Goal: Find specific page/section: Find specific page/section

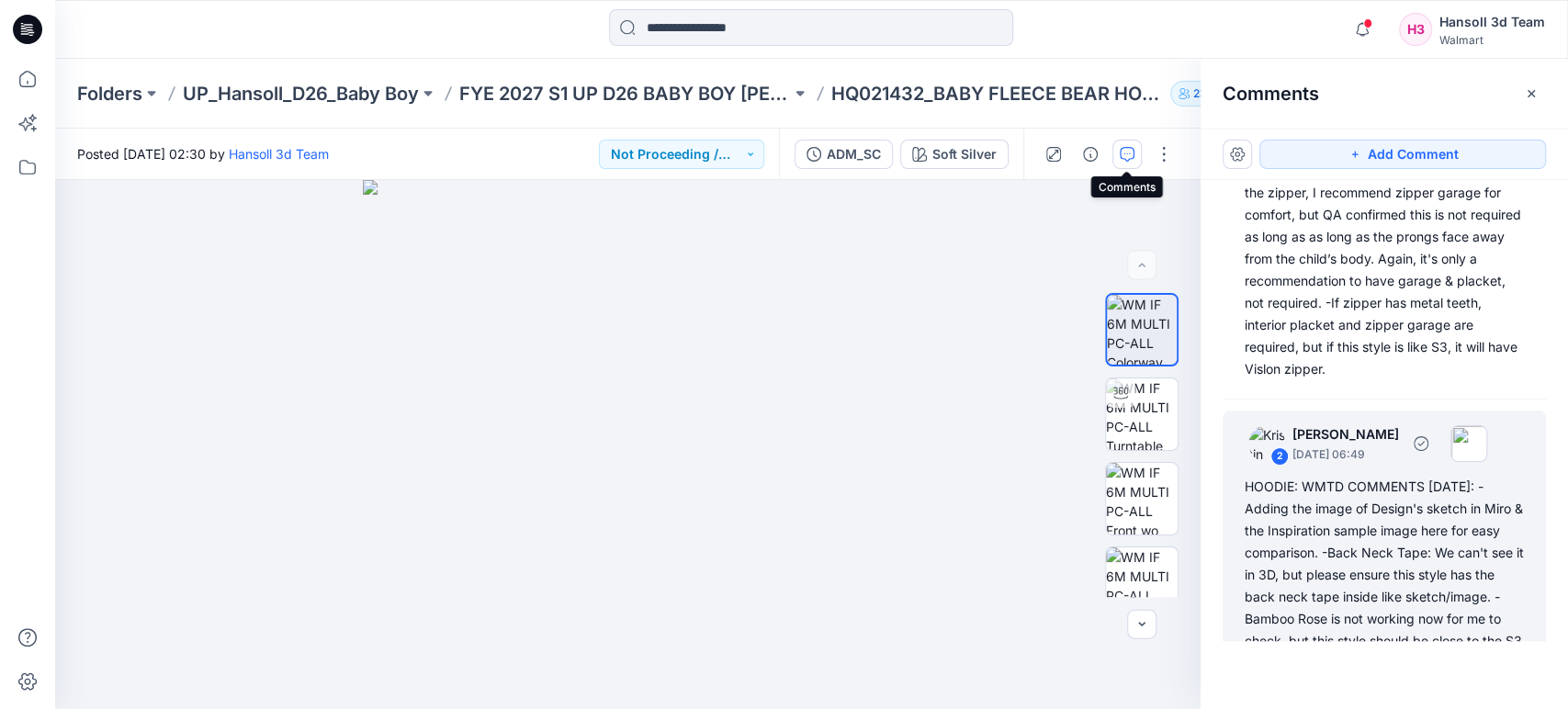
scroll to position [408, 0]
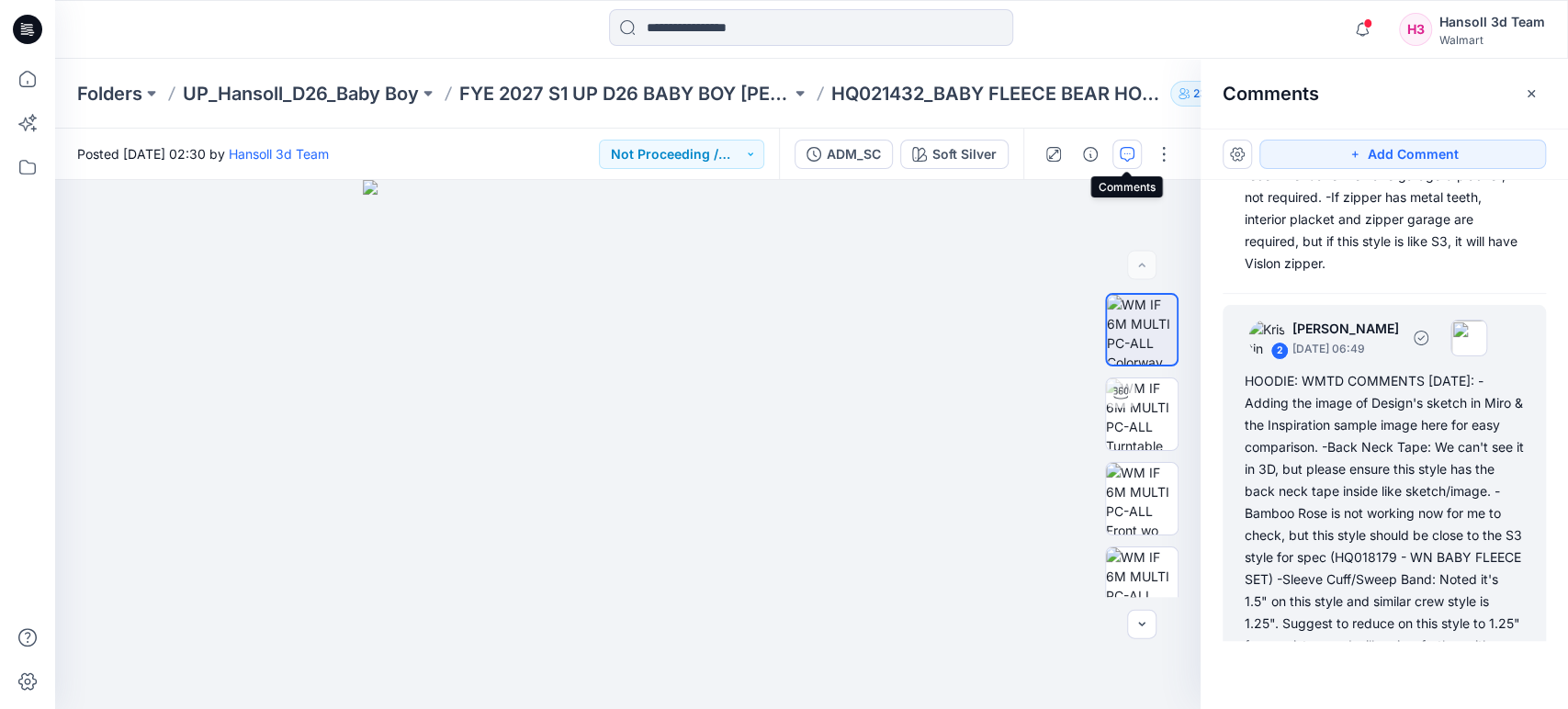
click at [1413, 484] on div "HOODIE: WMTD COMMENTS [DATE]: -Adding the image of Design's sketch in Miro & th…" at bounding box center [1383, 546] width 279 height 353
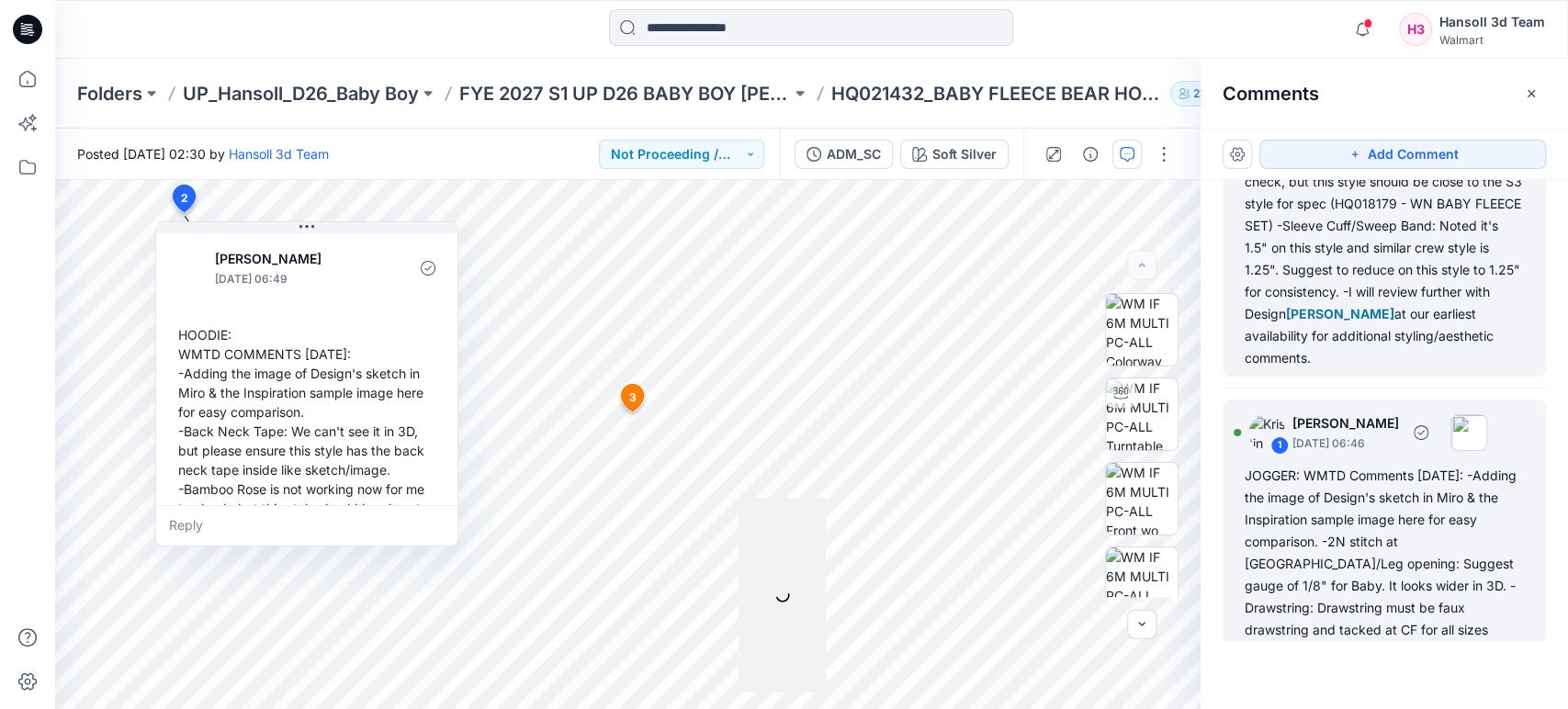
scroll to position [657, 0]
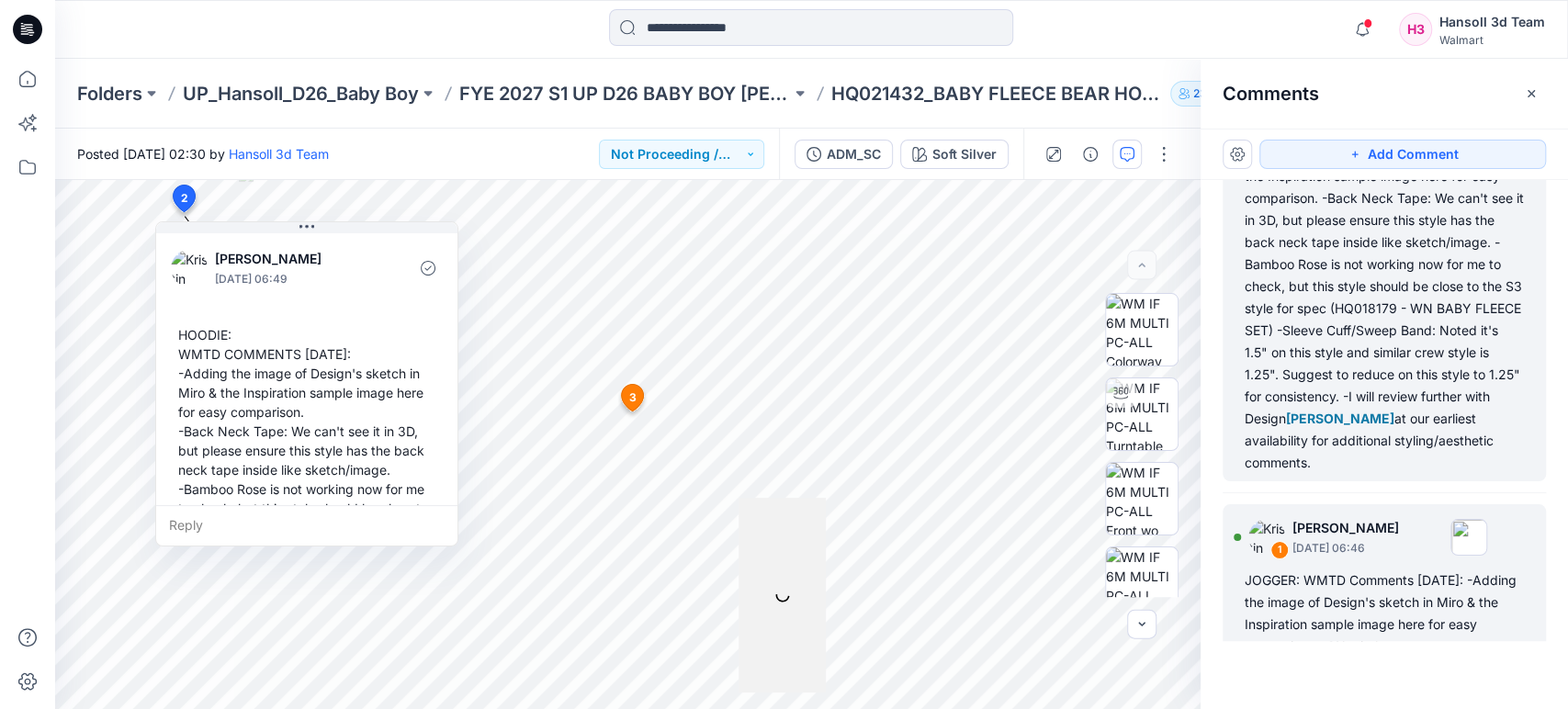
click at [1350, 426] on span "[PERSON_NAME]" at bounding box center [1340, 418] width 109 height 15
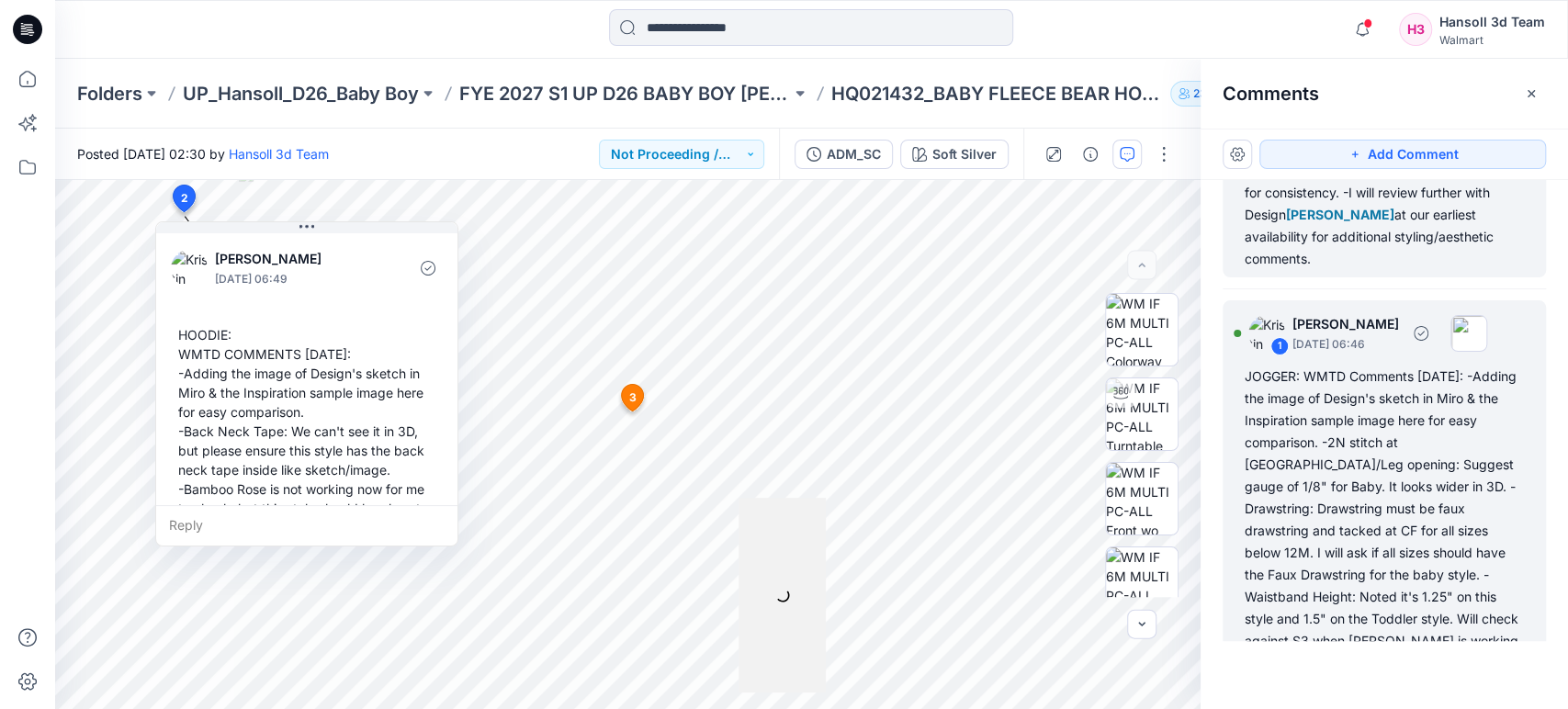
click at [1378, 542] on div "JOGGER: WMTD Comments [DATE]: -Adding the image of Design's sketch in Miro & th…" at bounding box center [1383, 586] width 279 height 441
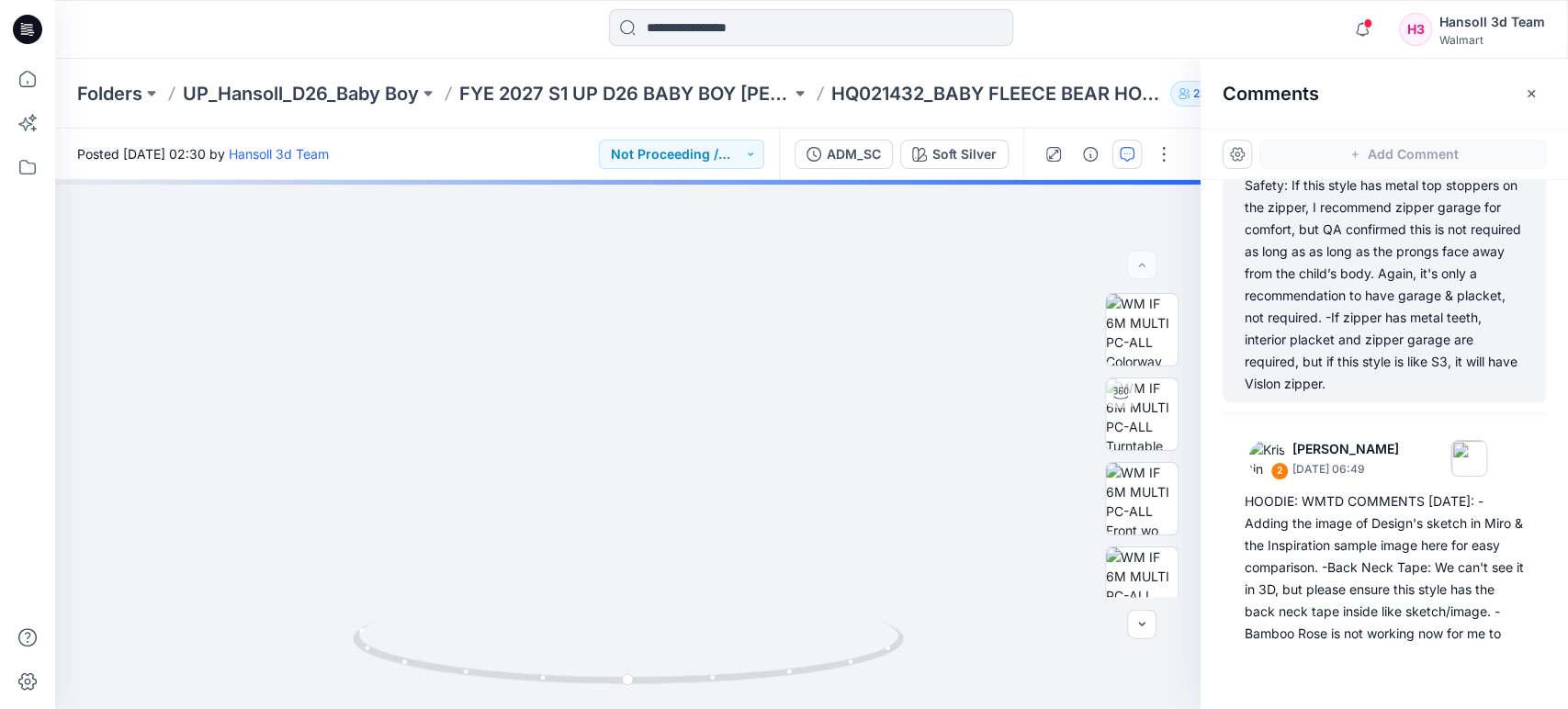
click at [1393, 332] on div "Safety: If this style has metal top stoppers on the zipper, I recommend zipper …" at bounding box center [1383, 284] width 279 height 220
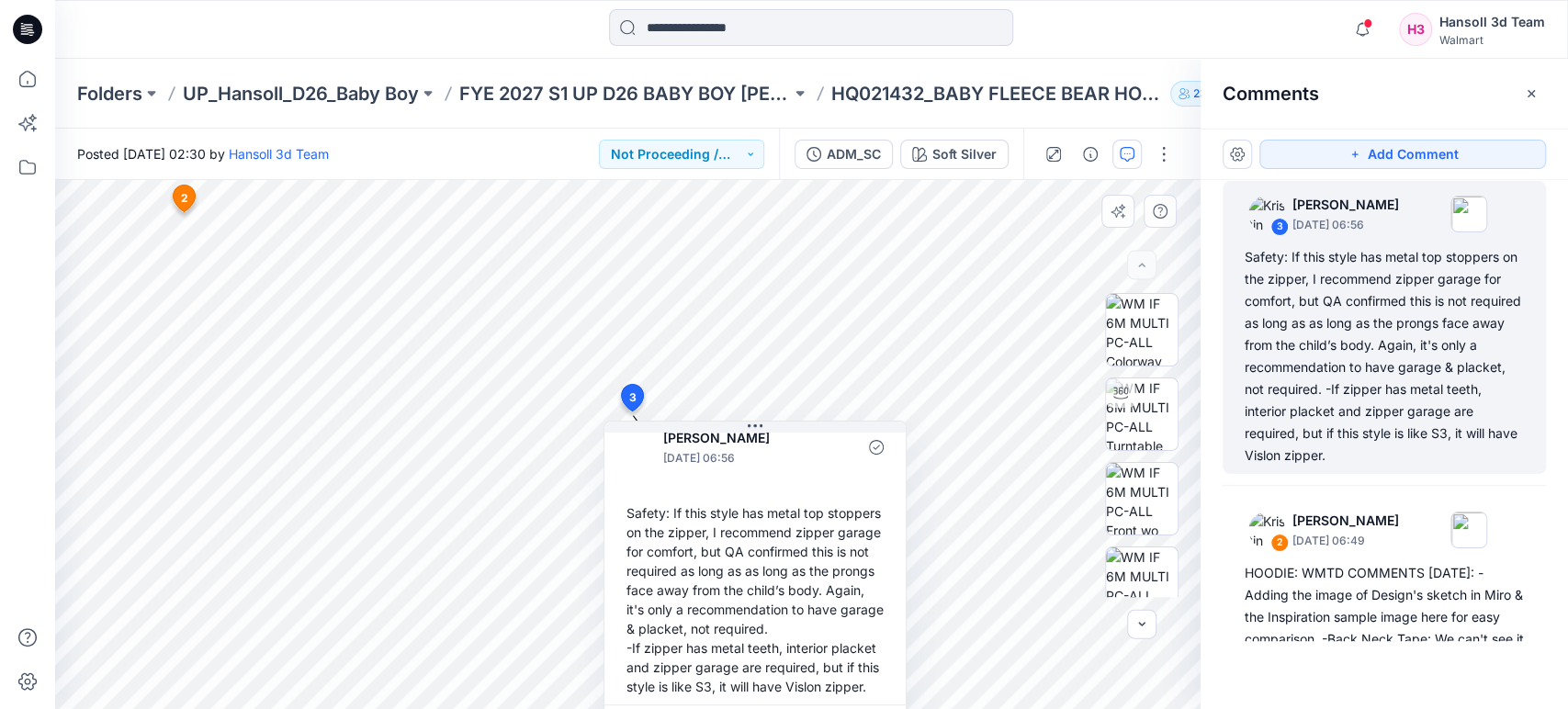
scroll to position [31, 0]
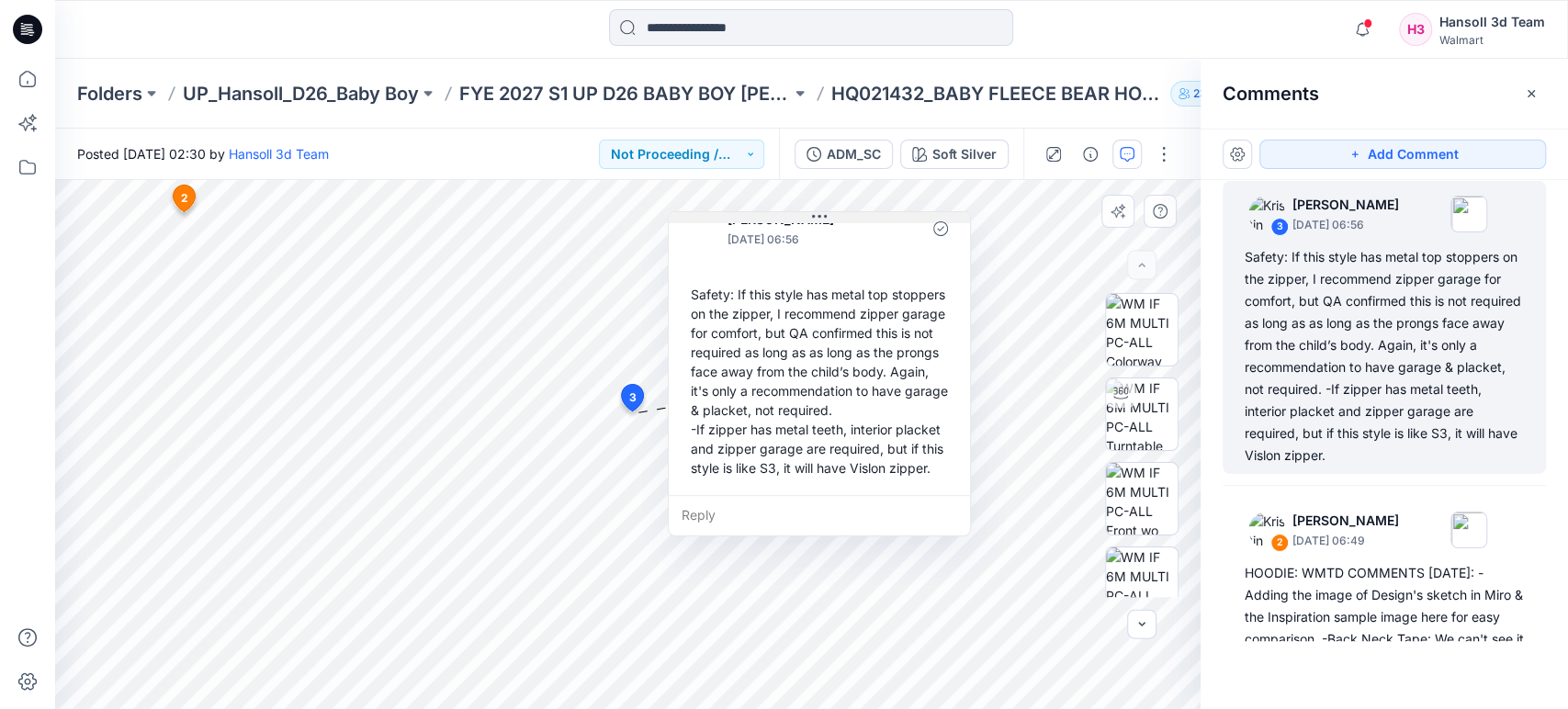
drag, startPoint x: 830, startPoint y: 428, endPoint x: 895, endPoint y: 212, distance: 225.6
click at [895, 213] on button at bounding box center [819, 218] width 301 height 11
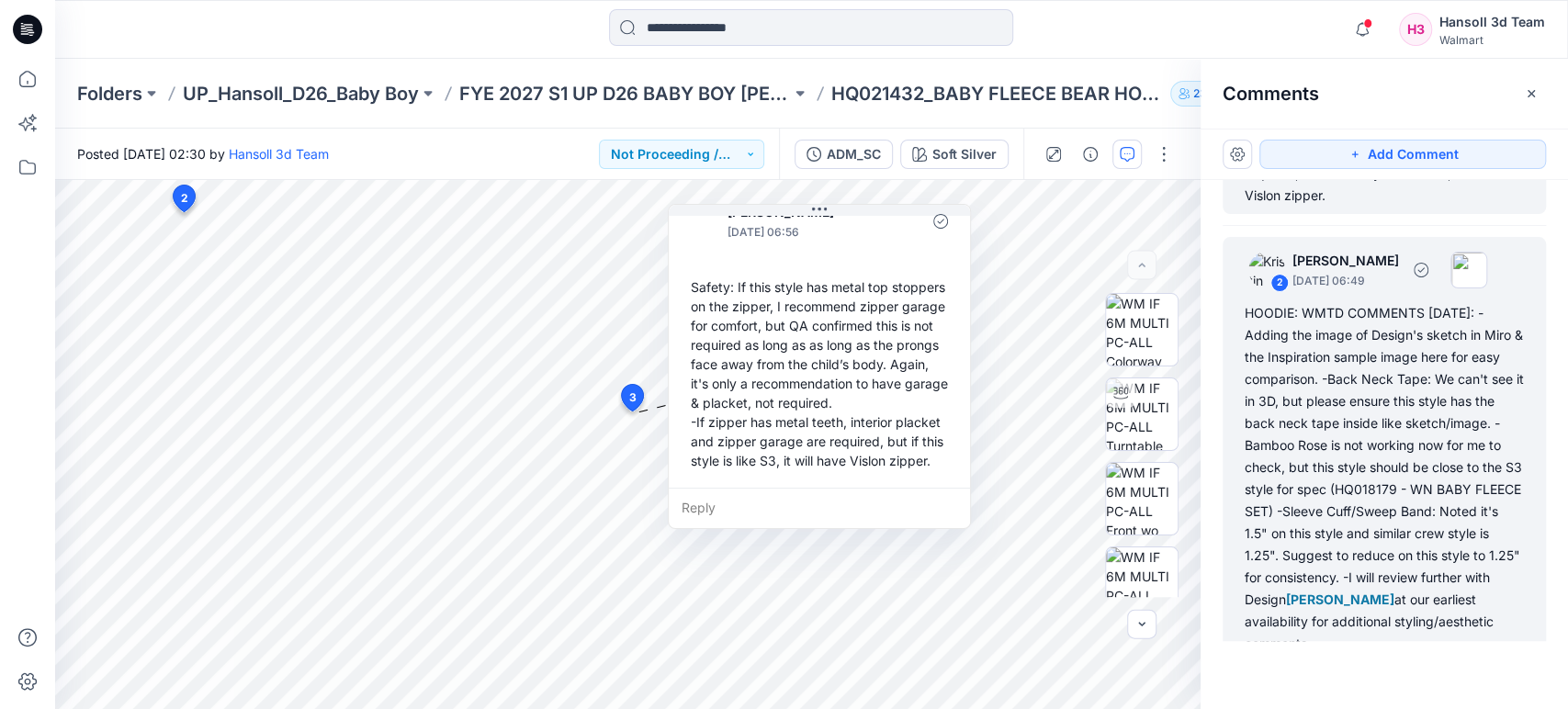
scroll to position [522, 0]
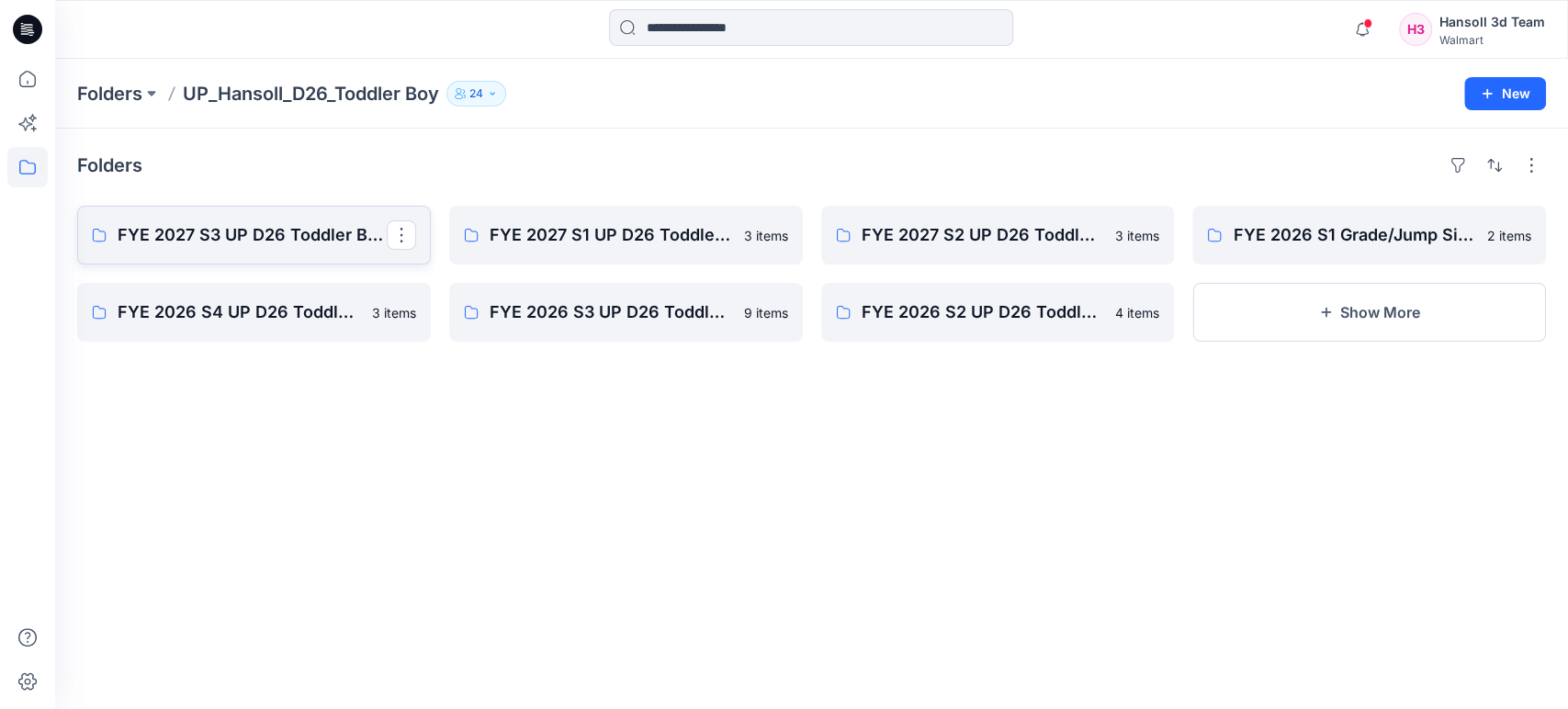
click at [302, 242] on p "FYE 2027 S3 UP D26 Toddler Boy Hansoll" at bounding box center [251, 234] width 269 height 26
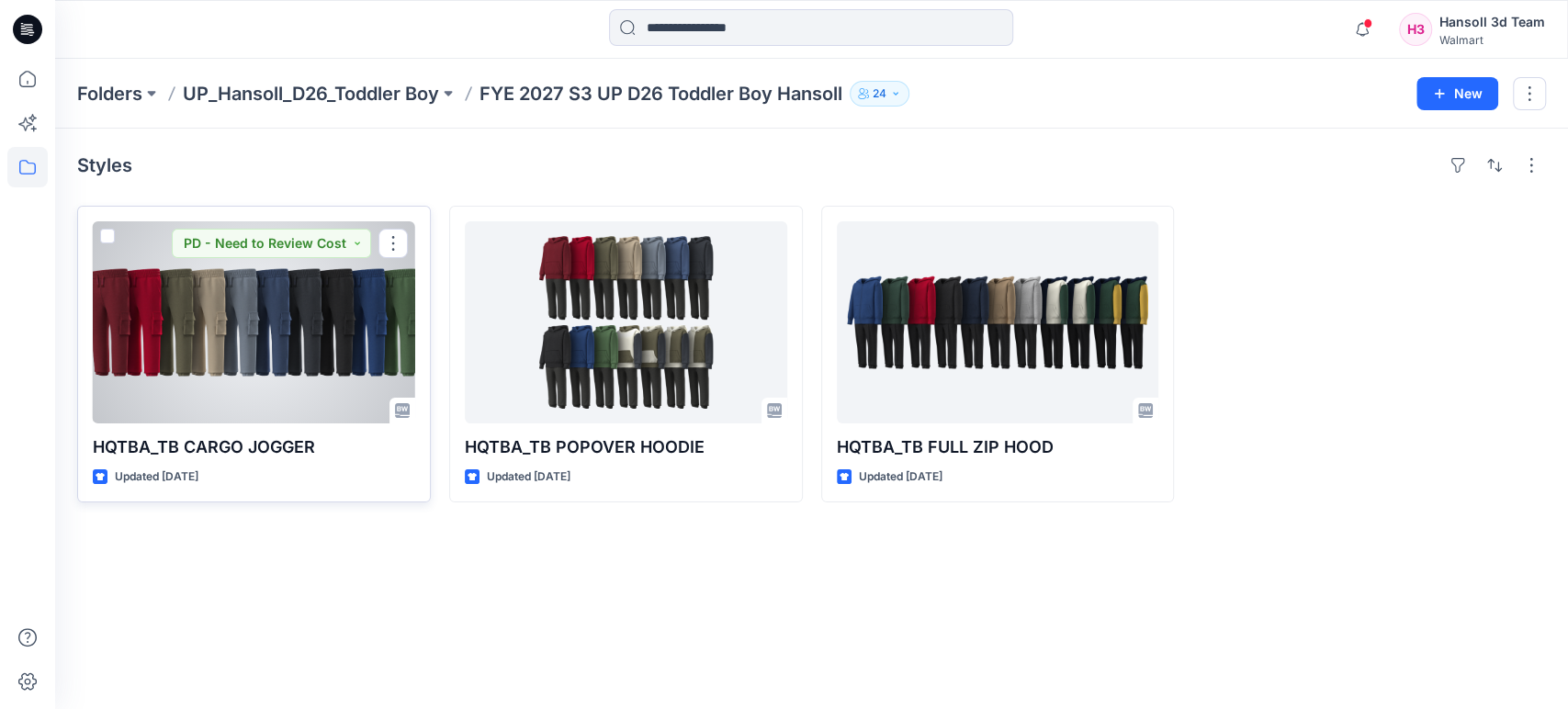
click at [308, 354] on div at bounding box center [253, 322] width 322 height 202
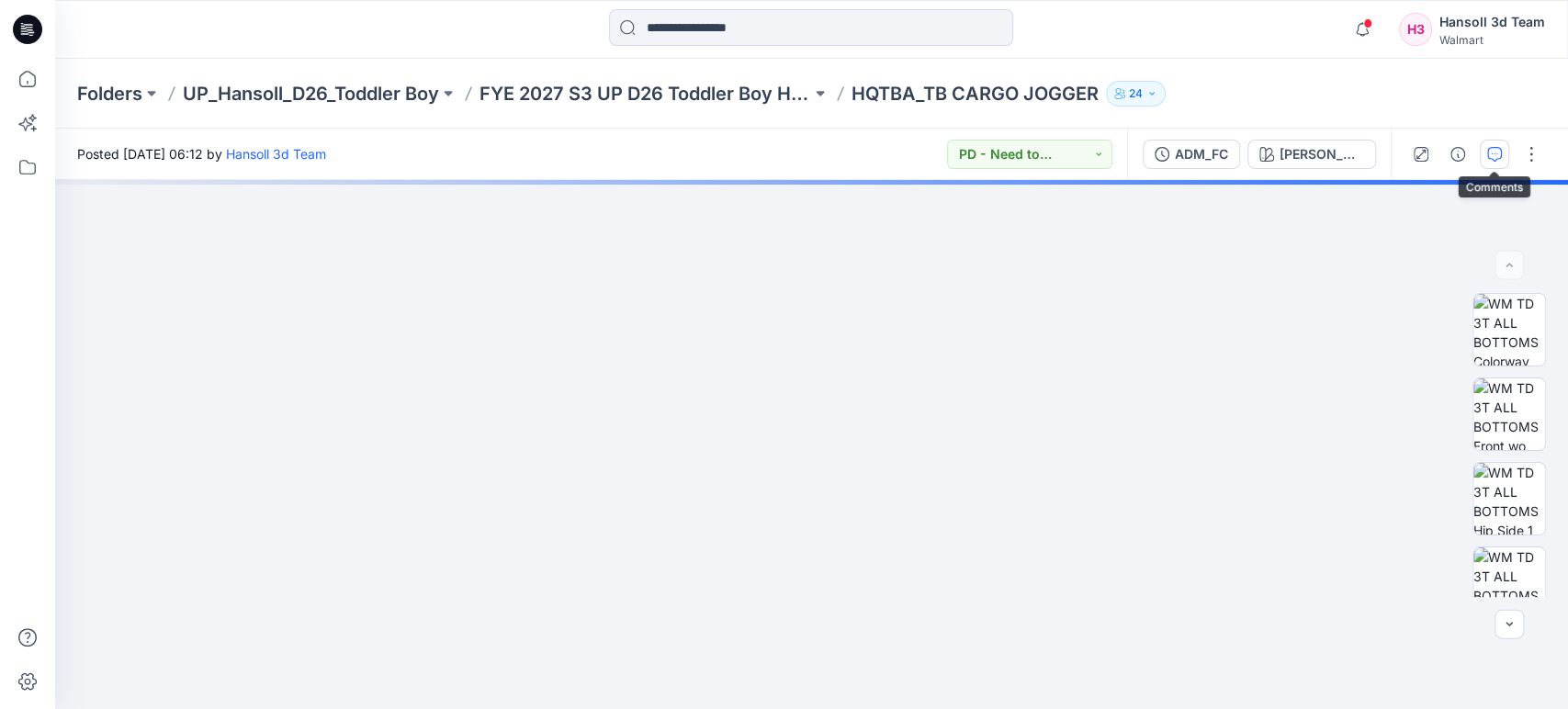
click at [1495, 155] on icon "button" at bounding box center [1494, 153] width 14 height 14
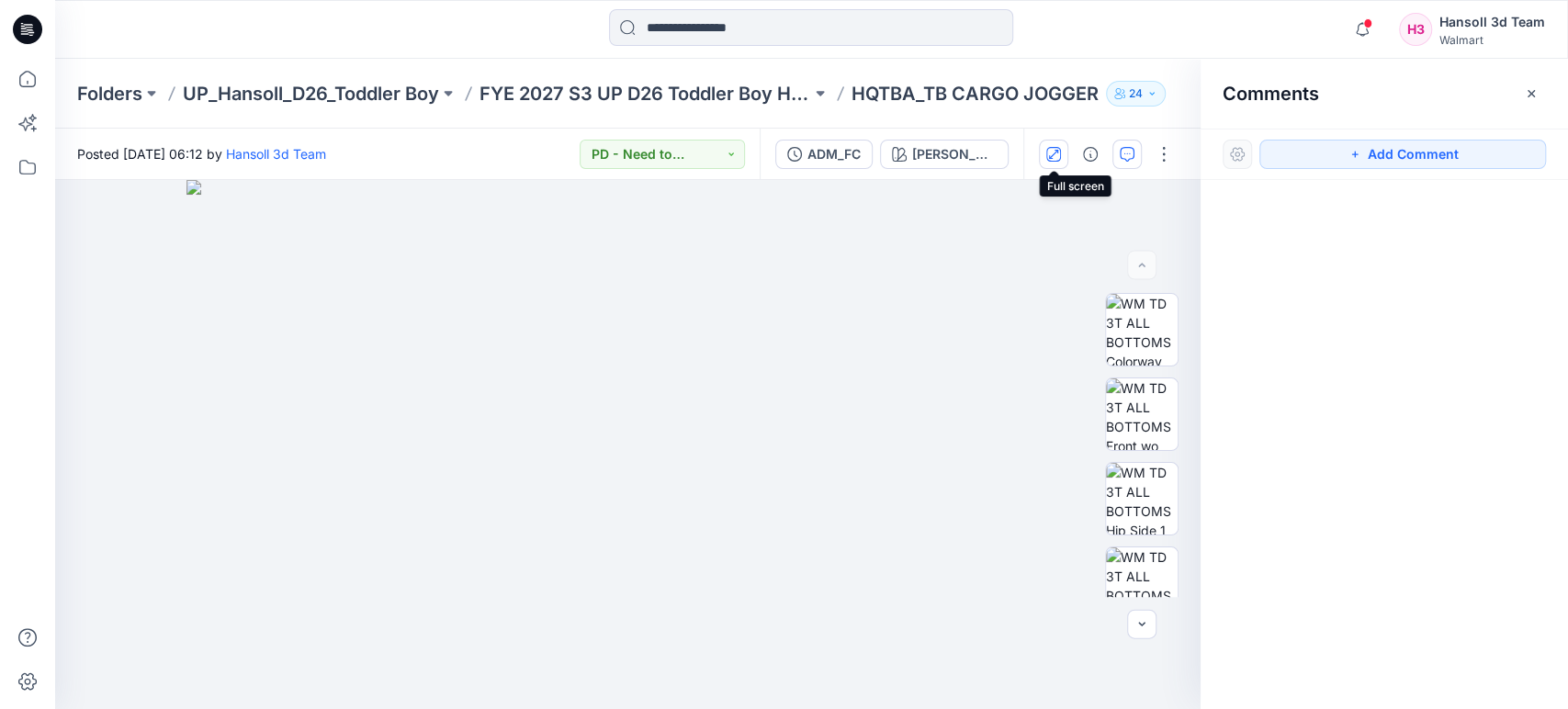
click at [1058, 150] on icon "button" at bounding box center [1053, 153] width 14 height 14
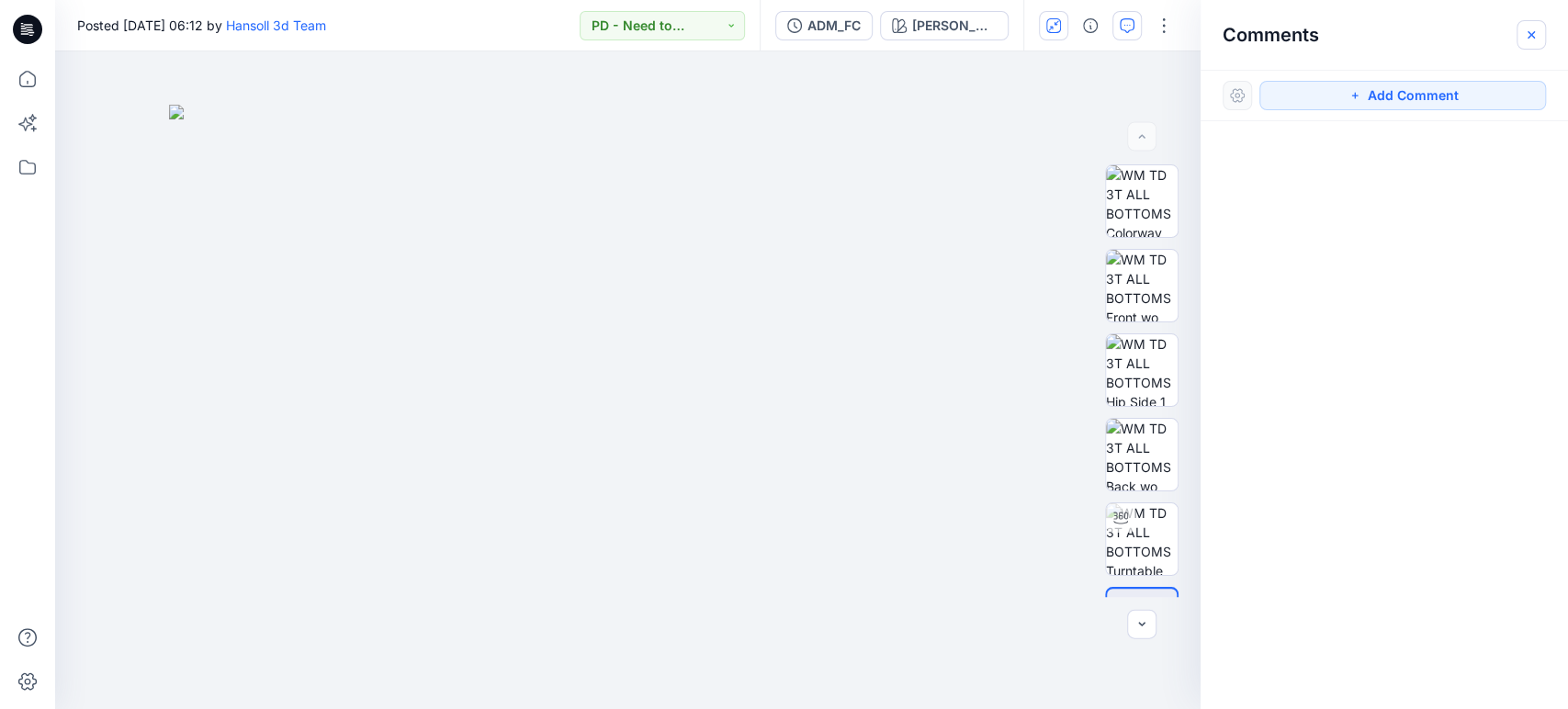
click at [1536, 29] on icon "button" at bounding box center [1530, 34] width 14 height 14
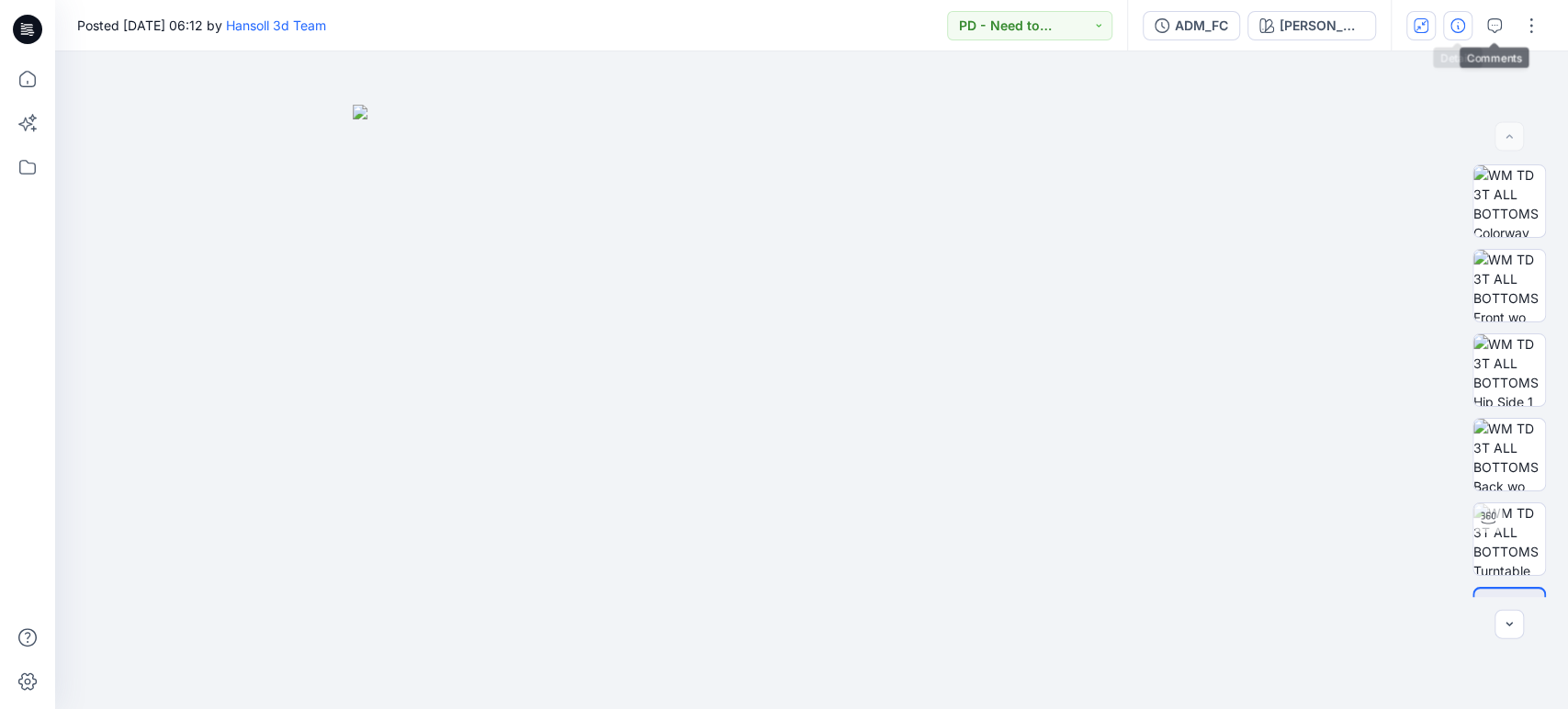
click at [1467, 25] on button "button" at bounding box center [1457, 26] width 30 height 30
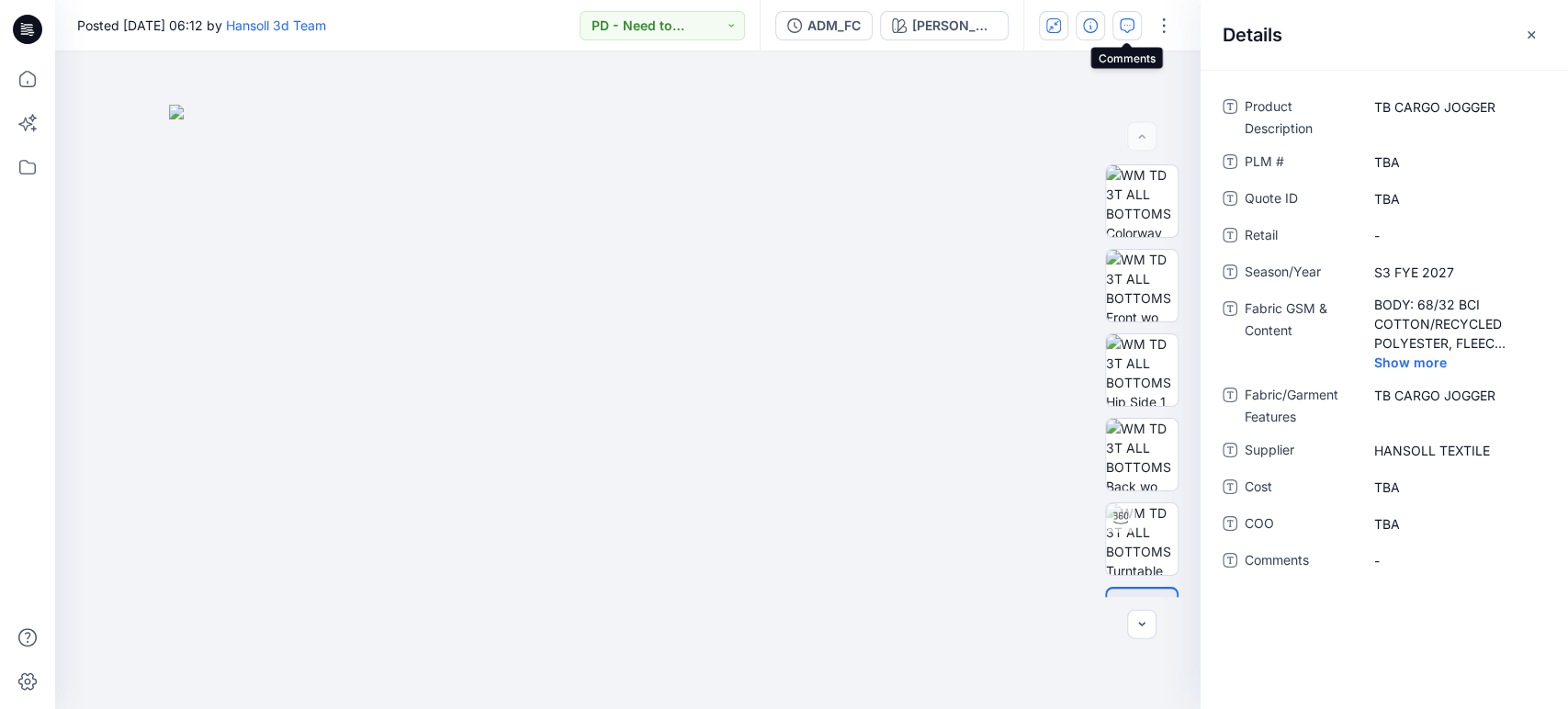
drag, startPoint x: 1127, startPoint y: 20, endPoint x: 1126, endPoint y: 31, distance: 11.0
click at [1127, 20] on icon "button" at bounding box center [1126, 25] width 14 height 14
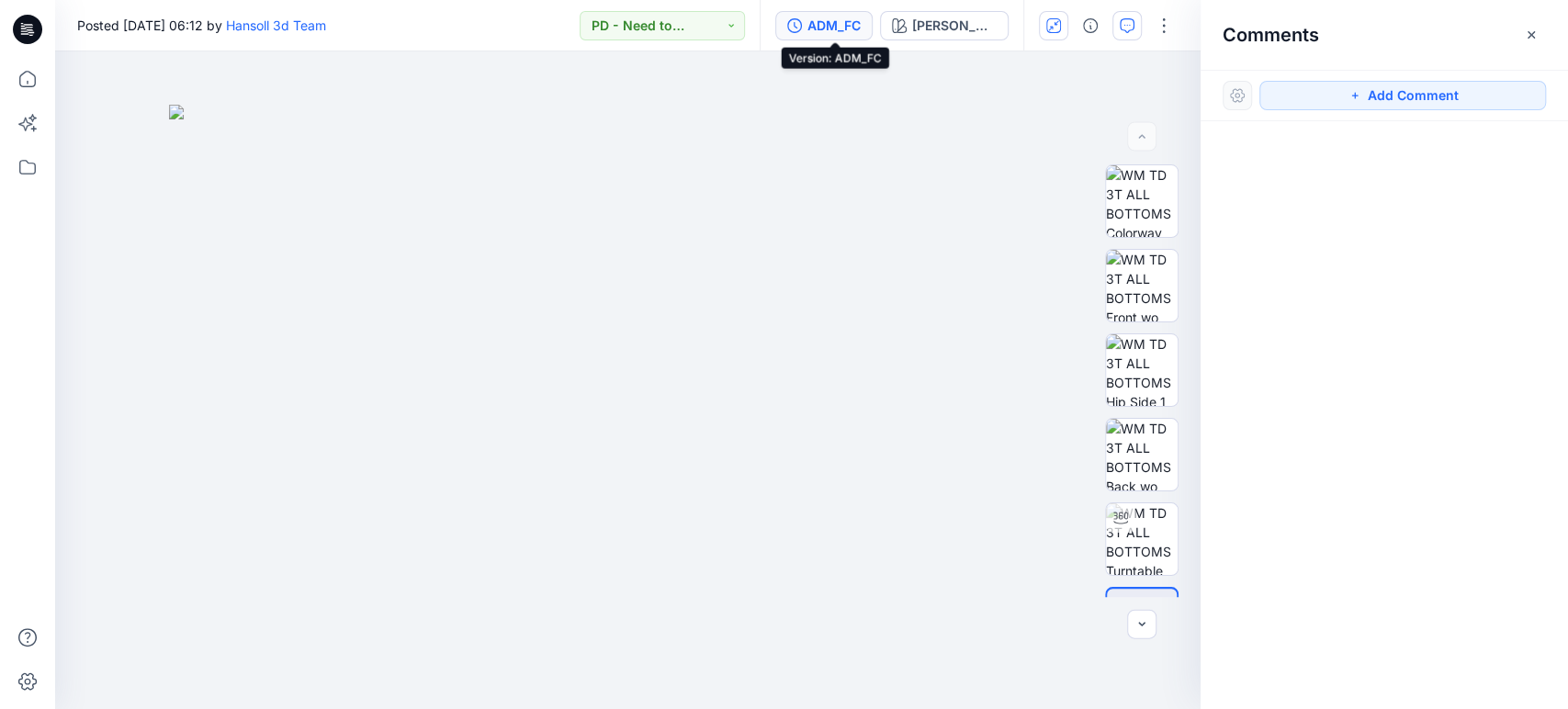
click at [844, 33] on div "ADM_FC" at bounding box center [834, 25] width 53 height 20
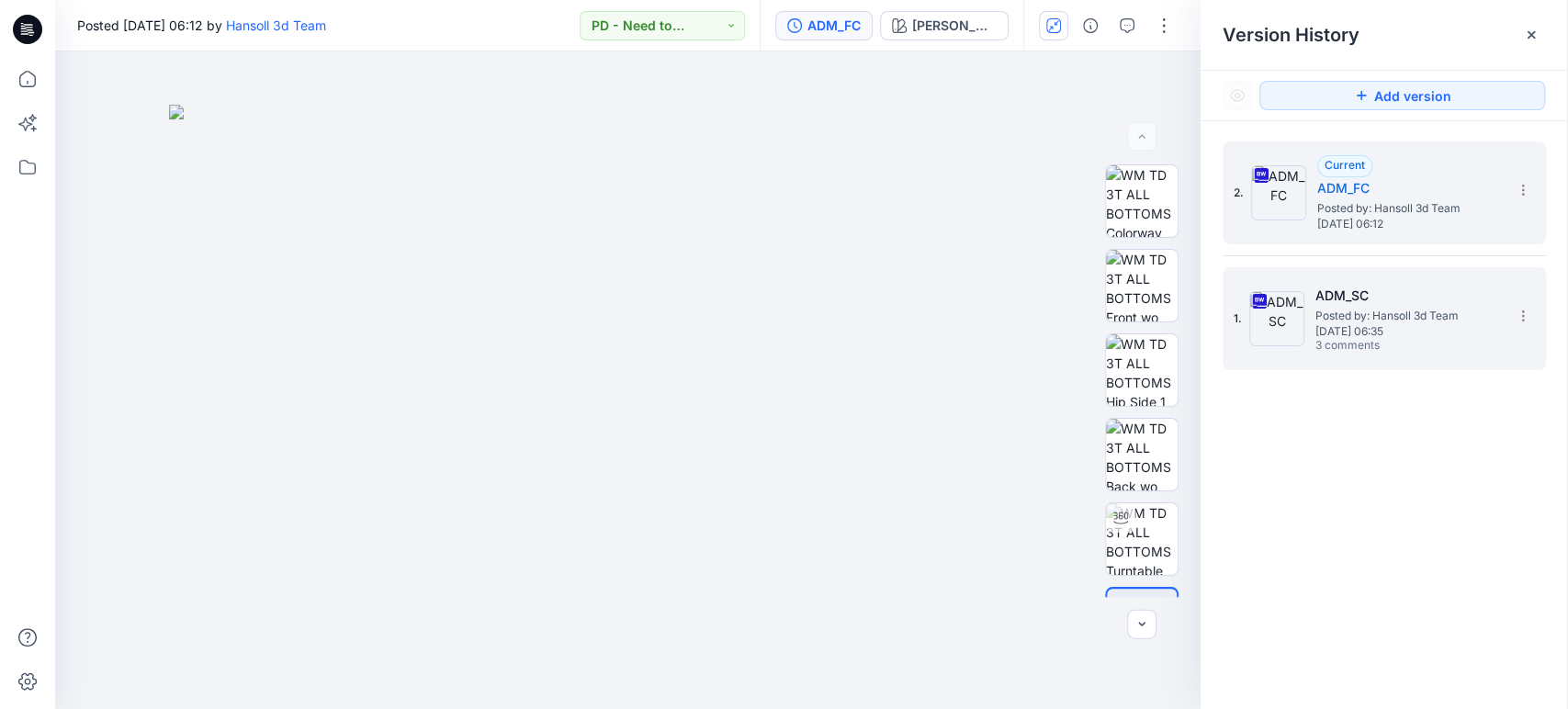
click at [1320, 290] on h5 "ADM_SC" at bounding box center [1406, 295] width 184 height 22
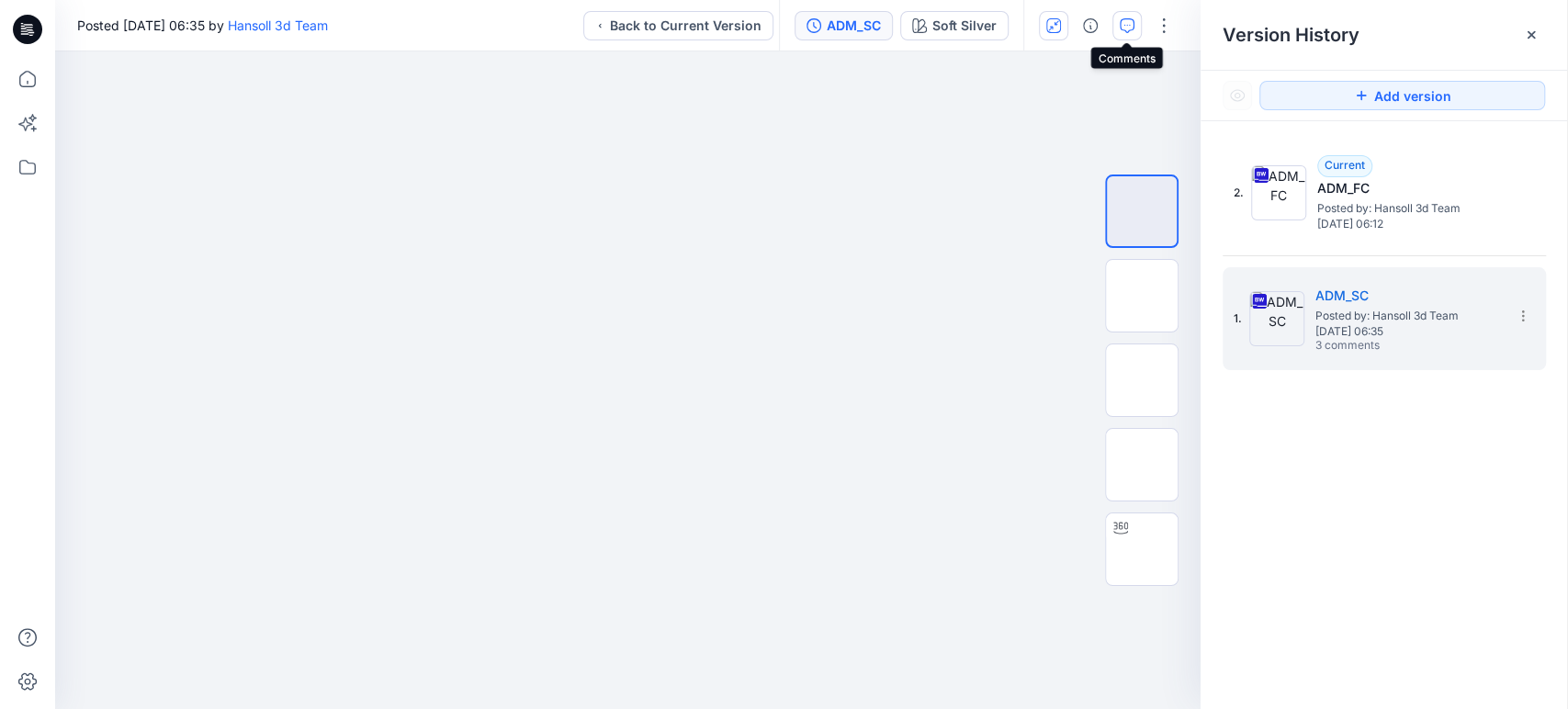
click at [1128, 20] on icon "button" at bounding box center [1126, 25] width 14 height 14
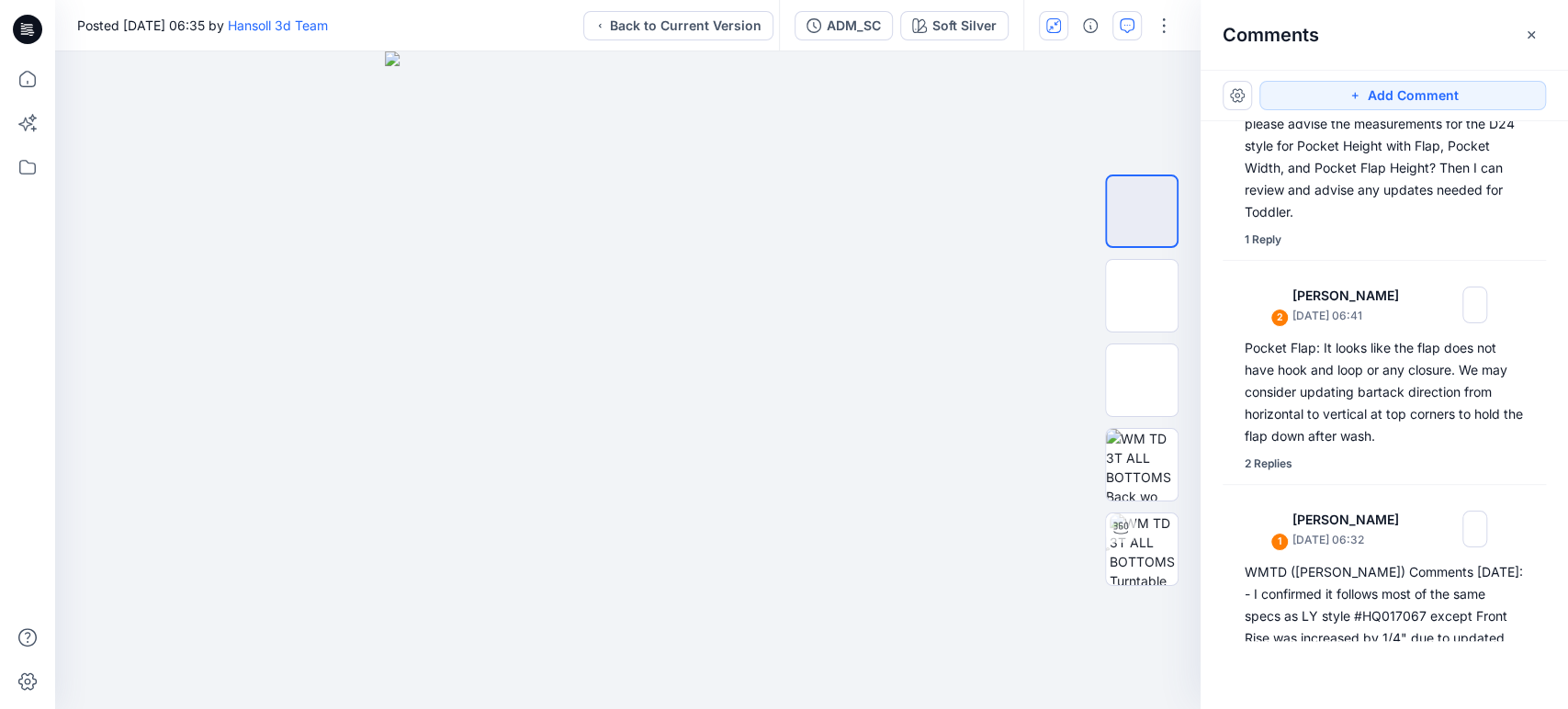
scroll to position [239, 0]
